Goal: Obtain resource: Download file/media

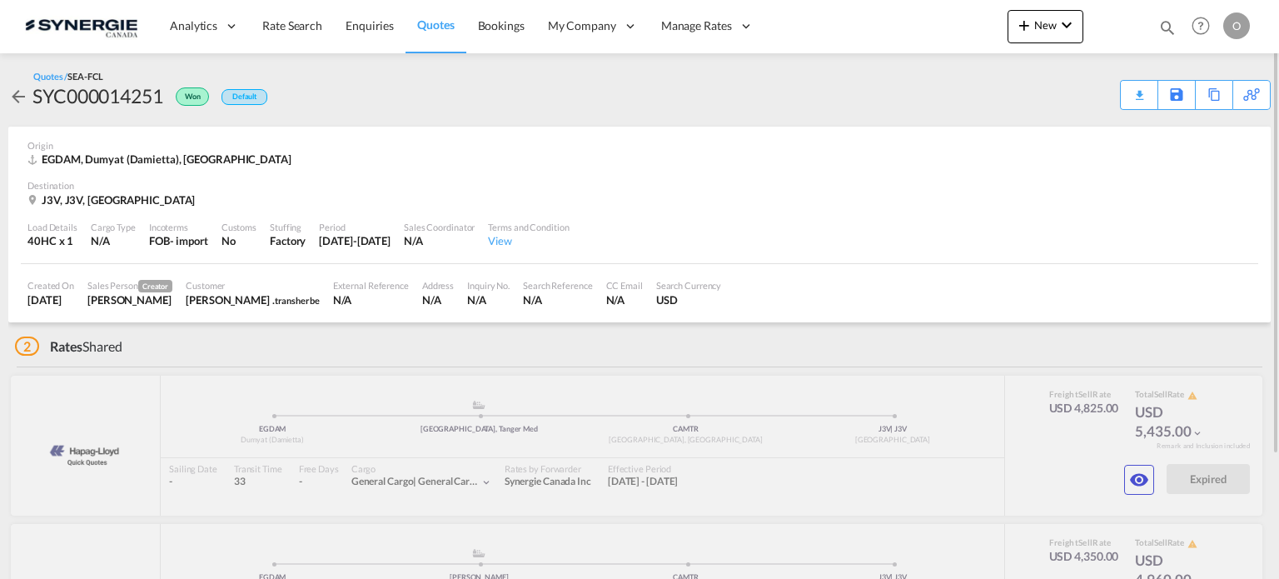
click at [1173, 29] on md-icon "icon-magnify" at bounding box center [1167, 27] width 18 height 18
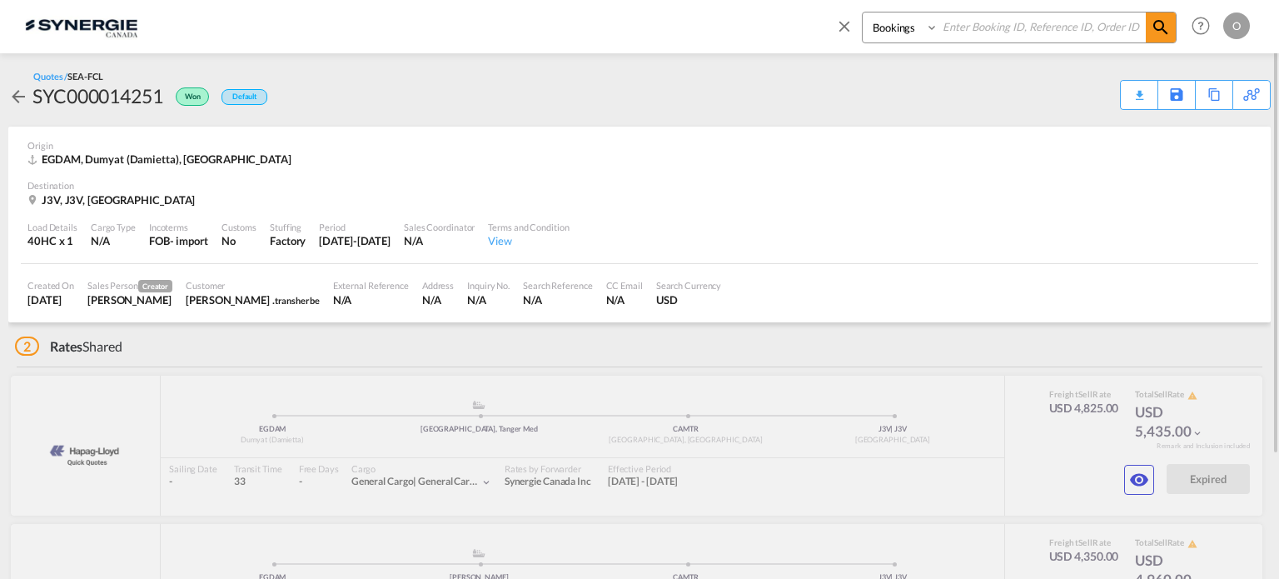
click at [924, 35] on select "Bookings Quotes Enquiries" at bounding box center [902, 27] width 79 height 30
select select "Quotes"
click at [863, 12] on select "Bookings Quotes Enquiries" at bounding box center [902, 27] width 79 height 30
paste input "SYC000014251"
type input "SYC000014251"
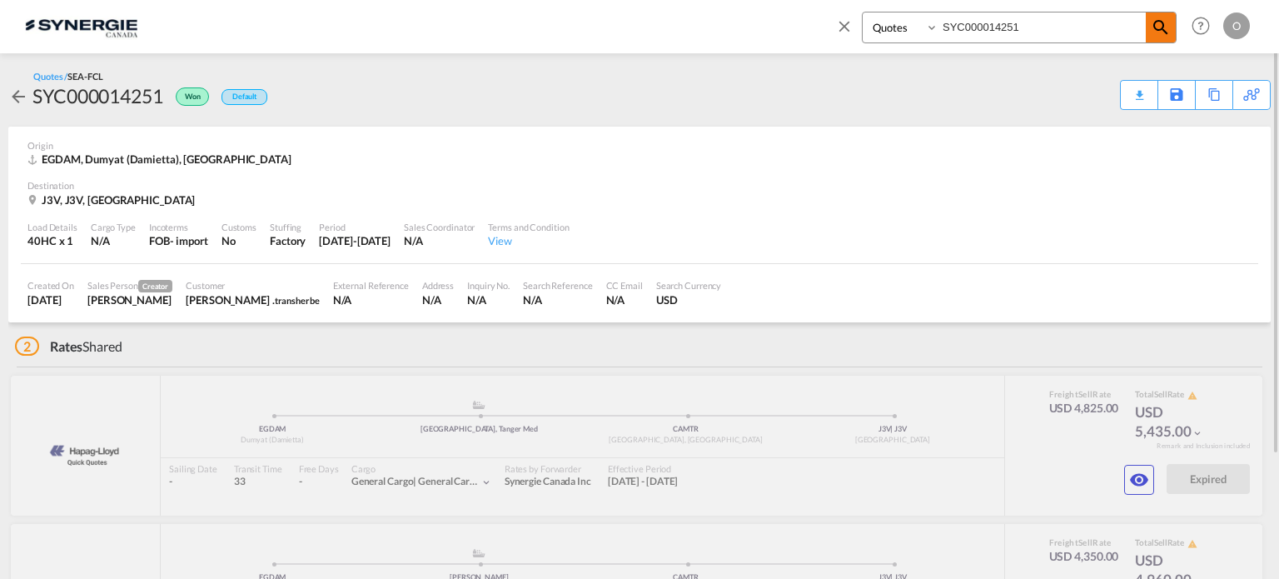
click at [1163, 25] on md-icon "icon-magnify" at bounding box center [1161, 27] width 20 height 20
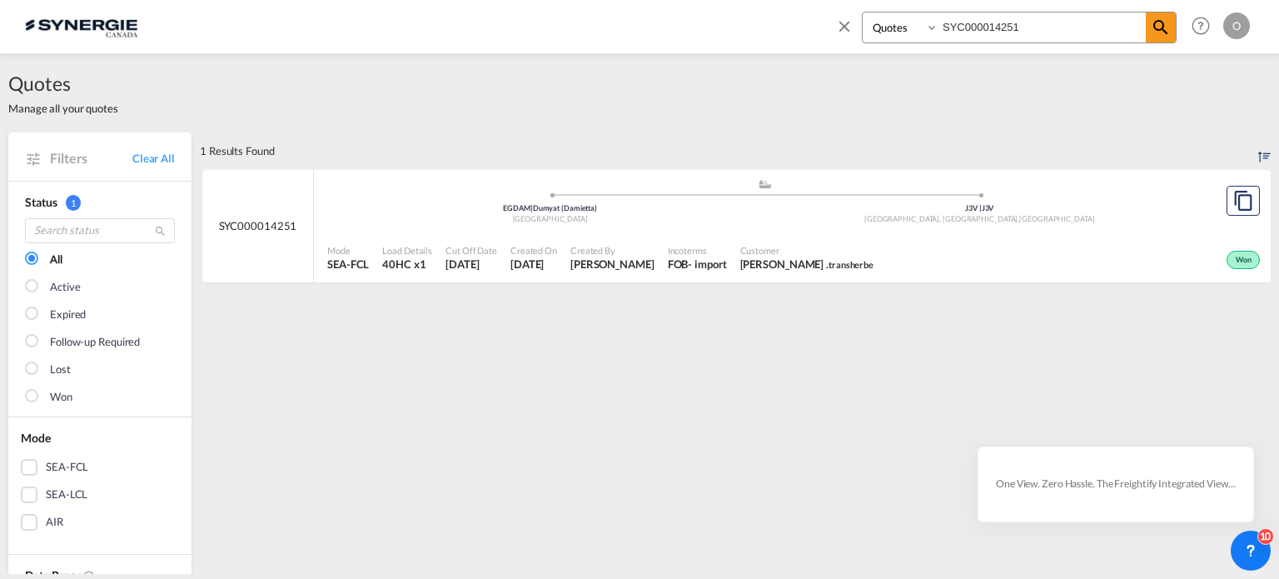
click at [1042, 249] on div "Won" at bounding box center [1072, 258] width 384 height 42
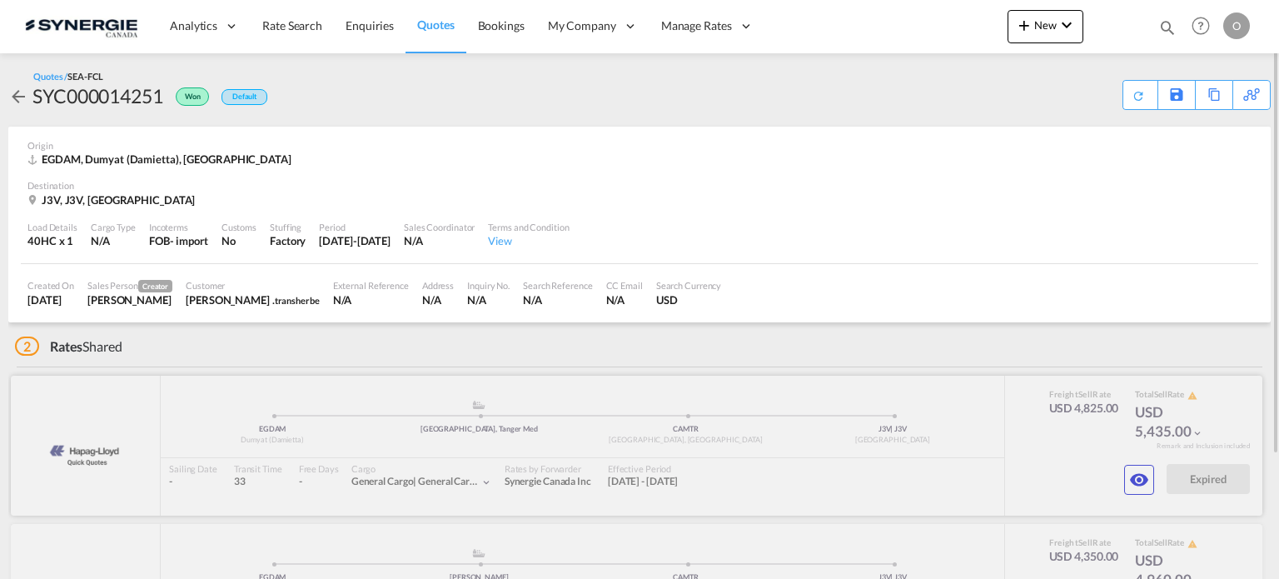
scroll to position [157, 0]
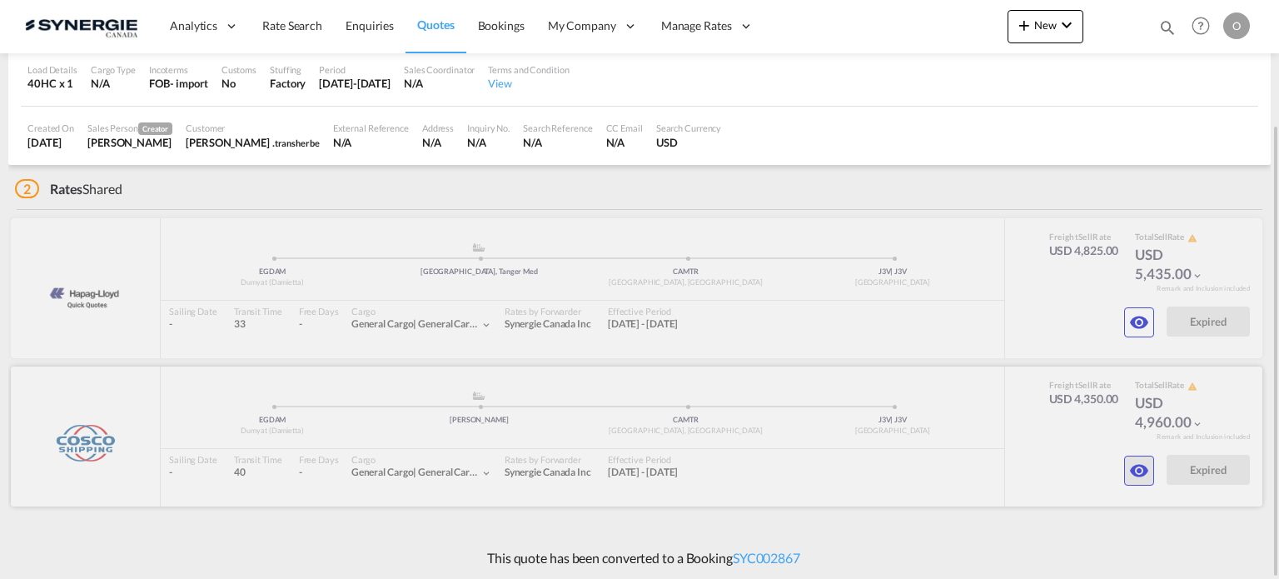
click at [1145, 463] on md-icon "icon-eye" at bounding box center [1139, 471] width 20 height 20
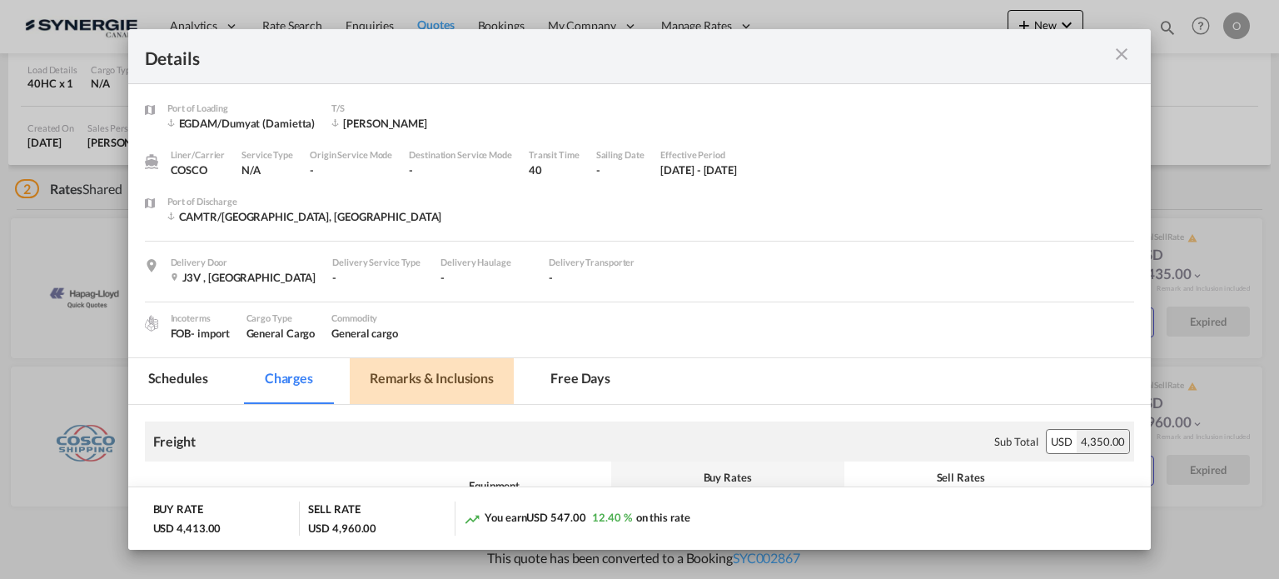
click at [500, 374] on md-tab-item "Remarks & Inclusions" at bounding box center [432, 381] width 164 height 46
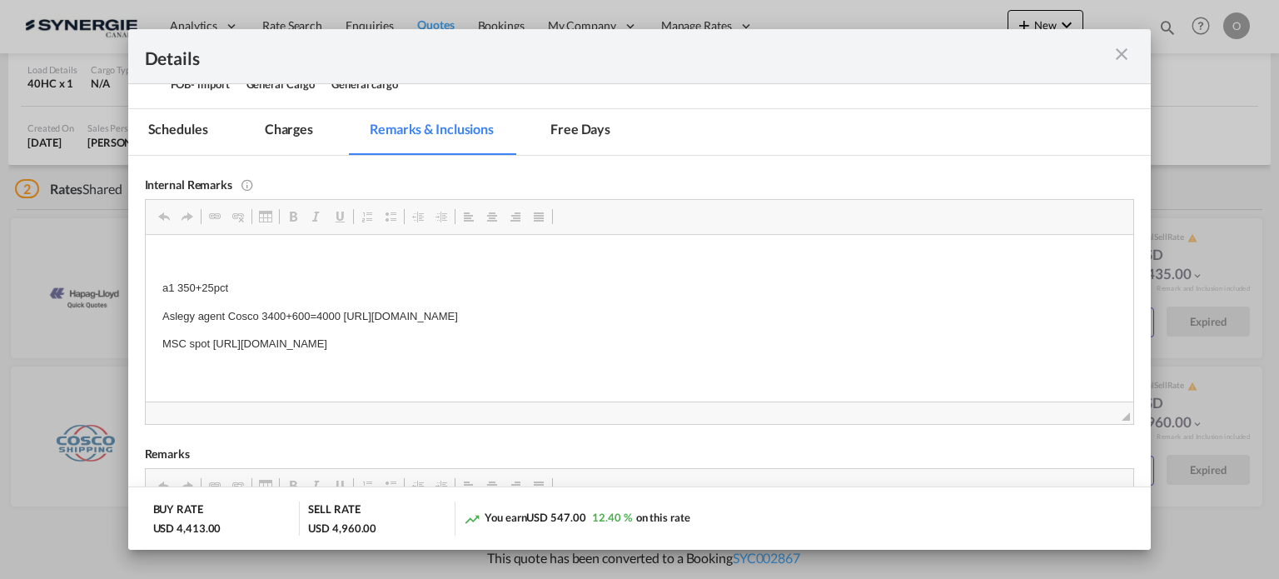
scroll to position [277, 0]
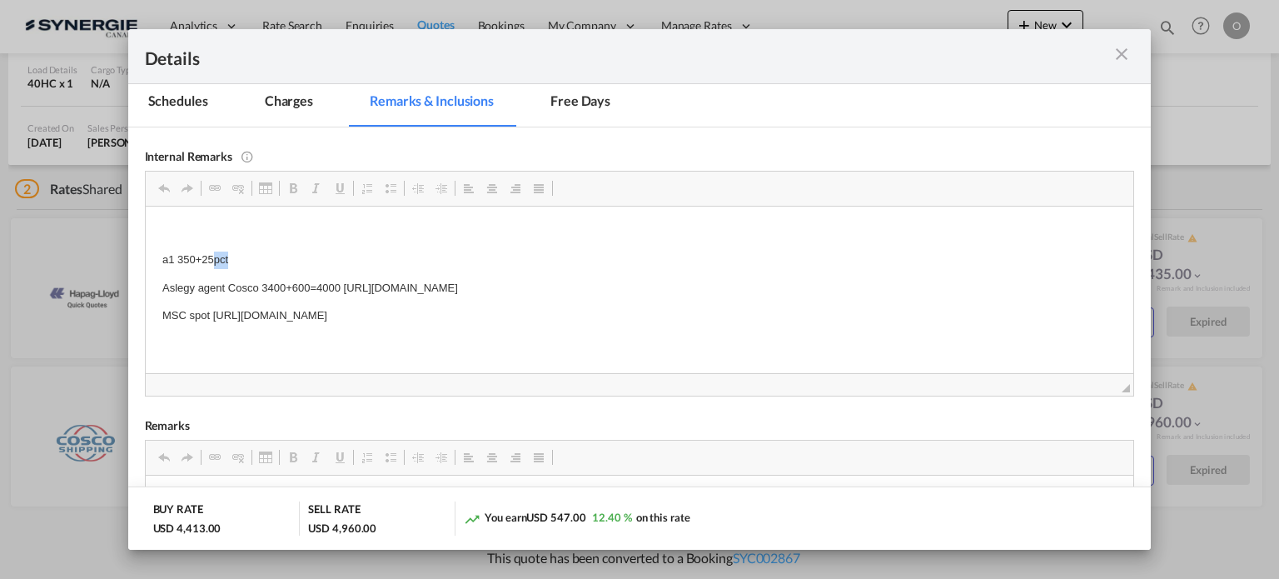
drag, startPoint x: 212, startPoint y: 260, endPoint x: 232, endPoint y: 257, distance: 20.1
click at [232, 257] on p "a1 350+25pct" at bounding box center [639, 259] width 955 height 17
click at [266, 267] on span "Copy" at bounding box center [271, 270] width 52 height 24
copy p "pct"
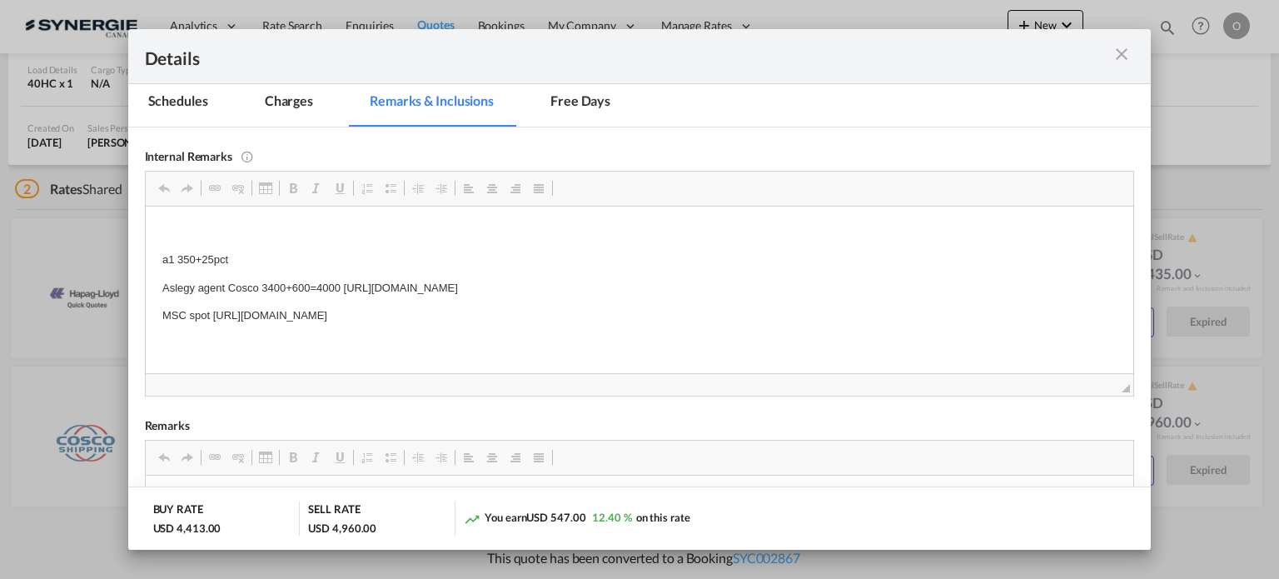
click at [1125, 62] on md-icon "icon-close m-3 fg-AAA8AD cursor" at bounding box center [1122, 54] width 20 height 20
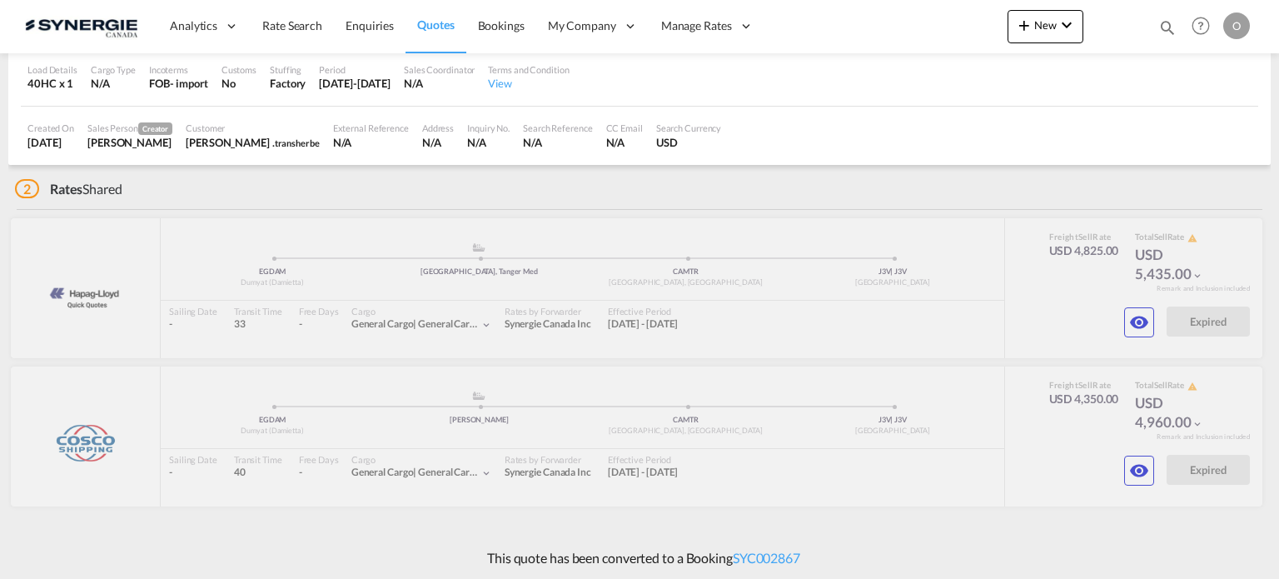
scroll to position [122, 0]
click at [1169, 32] on md-icon "icon-magnify" at bounding box center [1167, 27] width 18 height 18
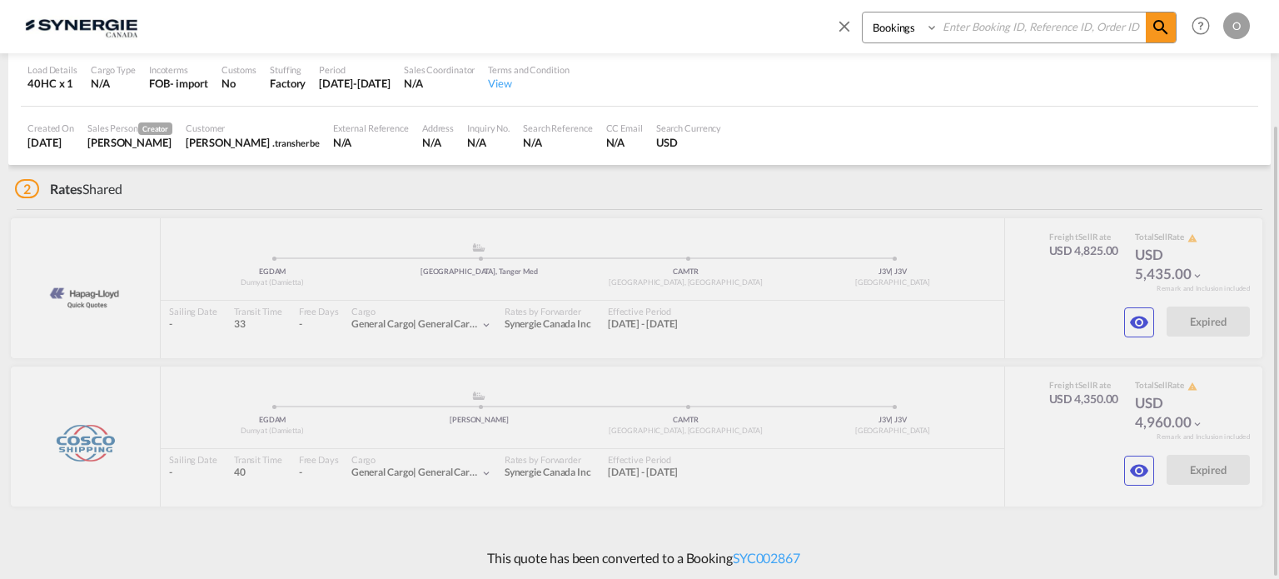
click at [919, 26] on select "Bookings Quotes Enquiries" at bounding box center [902, 27] width 79 height 30
select select "Quotes"
click at [863, 12] on select "Bookings Quotes Enquiries" at bounding box center [902, 27] width 79 height 30
click at [972, 27] on input at bounding box center [1042, 26] width 207 height 29
paste input "SYC000013871"
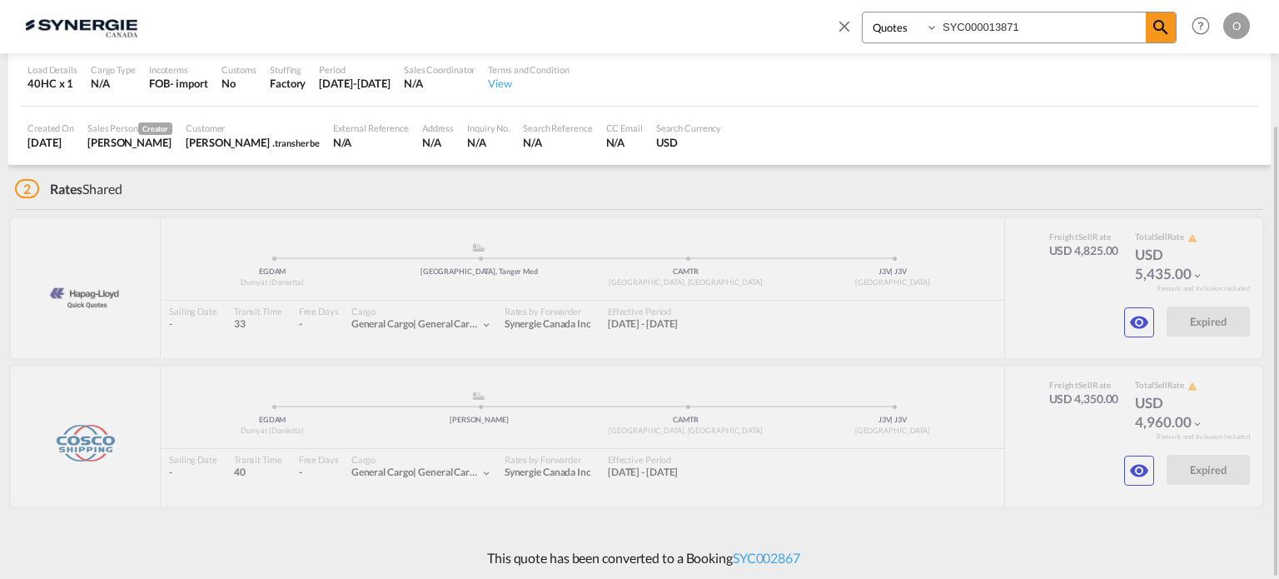
type input "SYC000013871"
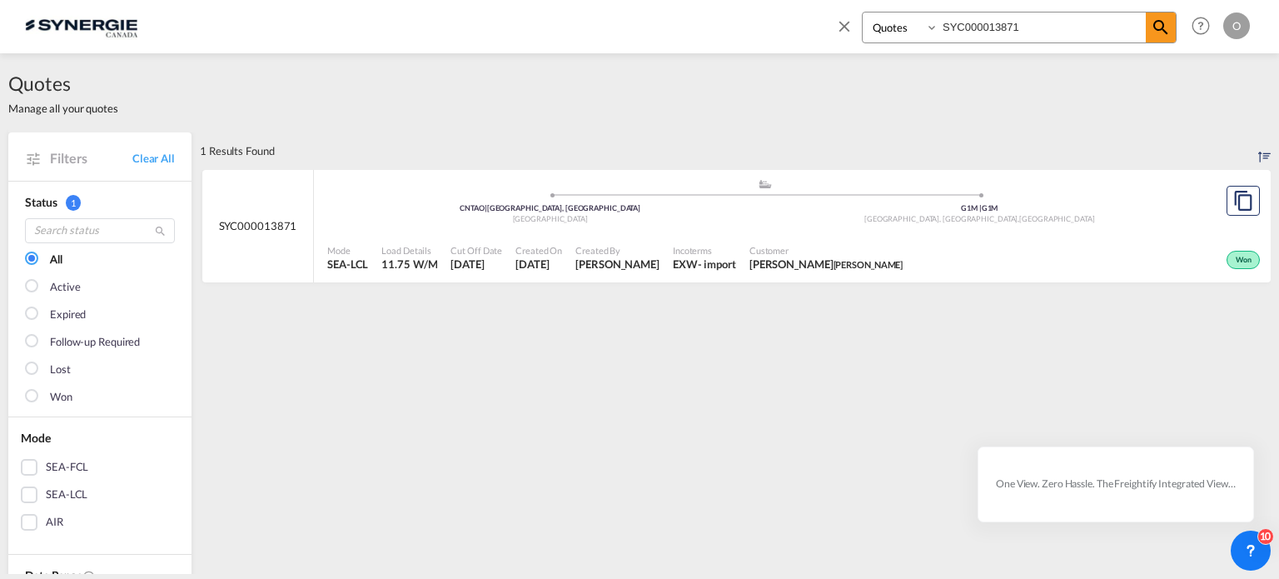
click at [746, 230] on div ".a{fill:#aaa8ad;} .a{fill:#aaa8ad;} CNTAO | Qingdao, SD China G1M | G1M Québec,…" at bounding box center [764, 205] width 875 height 54
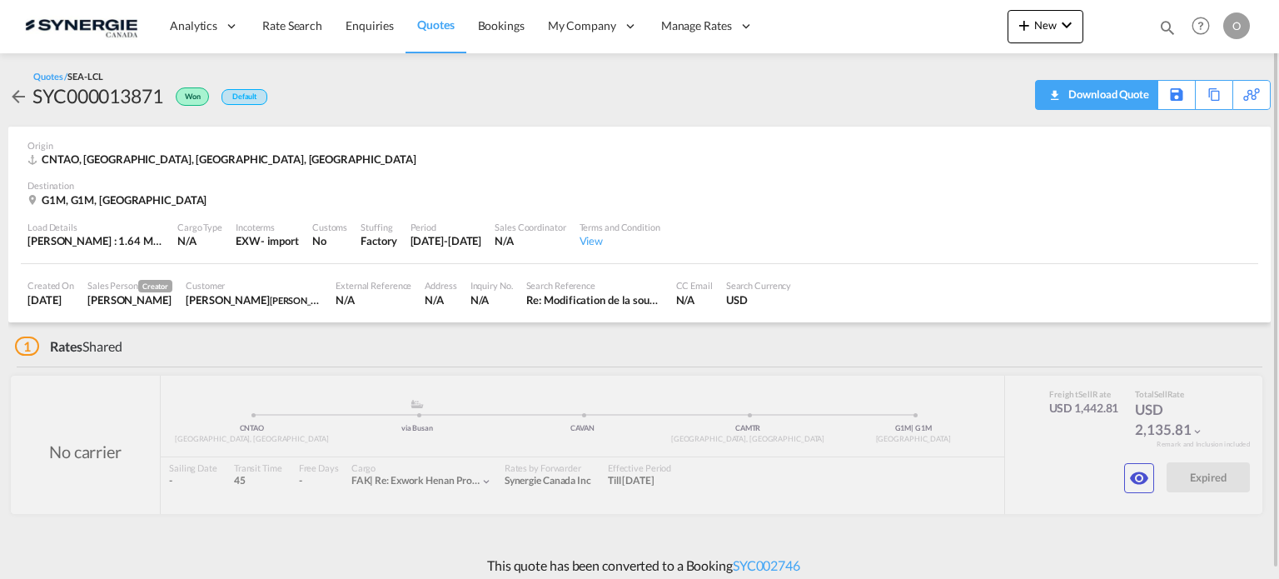
click at [1129, 93] on div "Download Quote" at bounding box center [1106, 94] width 85 height 27
